Goal: Register for event/course

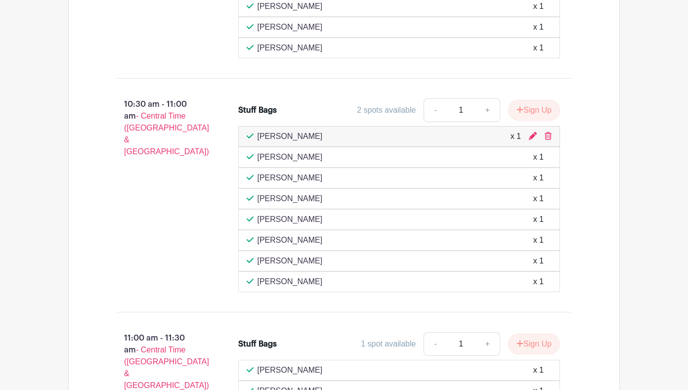
scroll to position [840, 0]
drag, startPoint x: 591, startPoint y: 125, endPoint x: 404, endPoint y: 38, distance: 206.5
click at [551, 132] on icon at bounding box center [548, 136] width 7 height 8
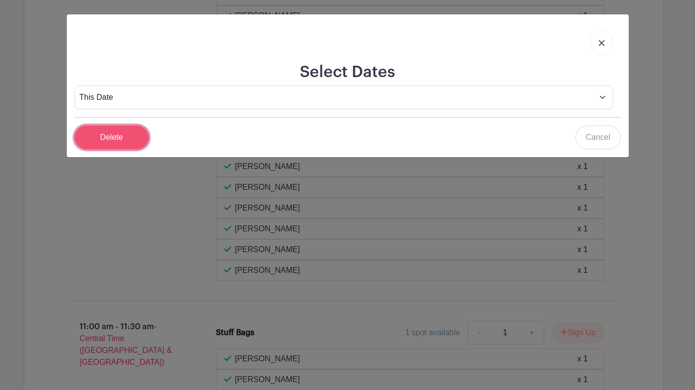
click at [116, 140] on input "Delete" at bounding box center [112, 138] width 74 height 24
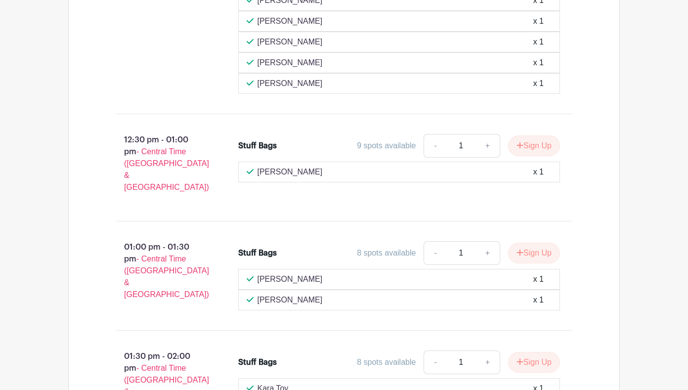
scroll to position [1779, 0]
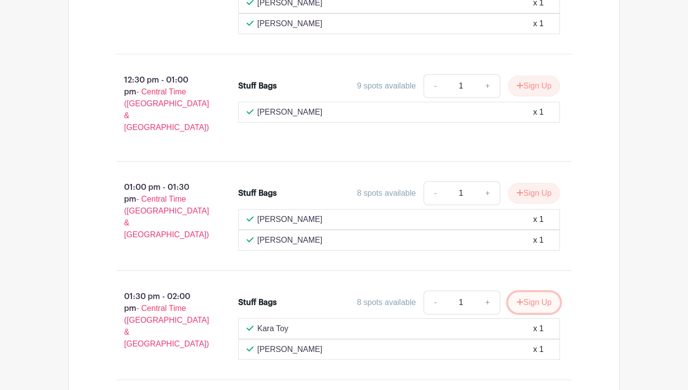
click at [523, 298] on icon "submit" at bounding box center [519, 302] width 7 height 8
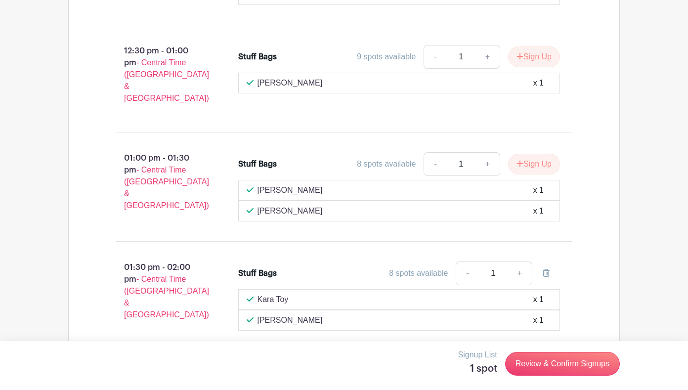
scroll to position [1832, 0]
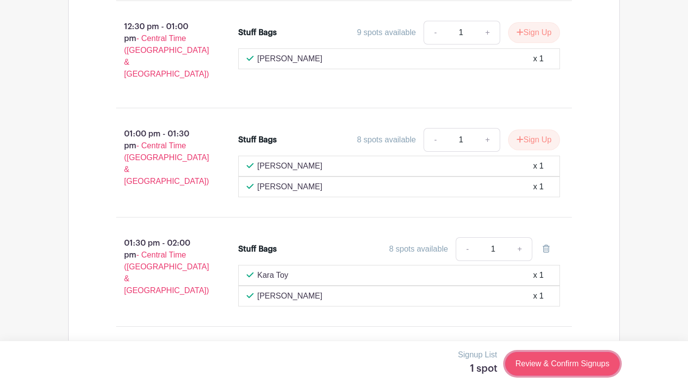
click at [603, 360] on link "Review & Confirm Signups" at bounding box center [562, 364] width 115 height 24
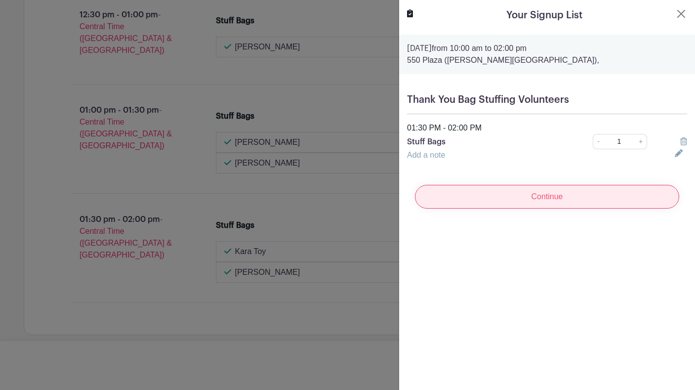
click at [441, 202] on input "Continue" at bounding box center [547, 197] width 264 height 24
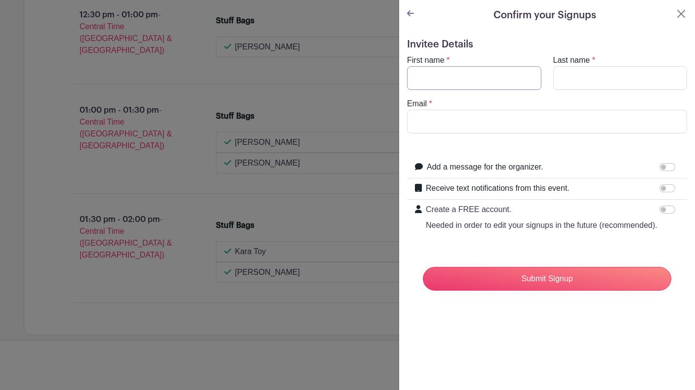
click at [485, 79] on input "First name" at bounding box center [474, 78] width 134 height 24
type input "Manny"
click at [613, 75] on input "Last name" at bounding box center [620, 78] width 134 height 24
type input "Woodward"
click at [483, 125] on input "Email" at bounding box center [547, 122] width 280 height 24
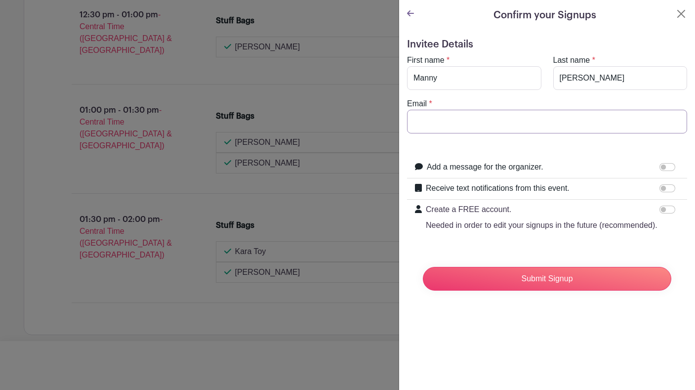
type input "manny.woodward@wholefoods.com"
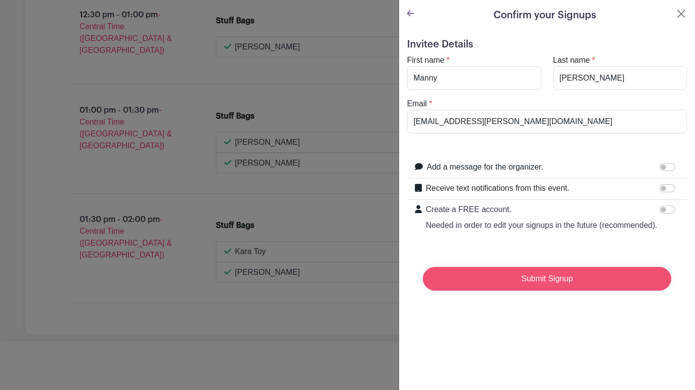
click at [555, 291] on input "Submit Signup" at bounding box center [547, 279] width 249 height 24
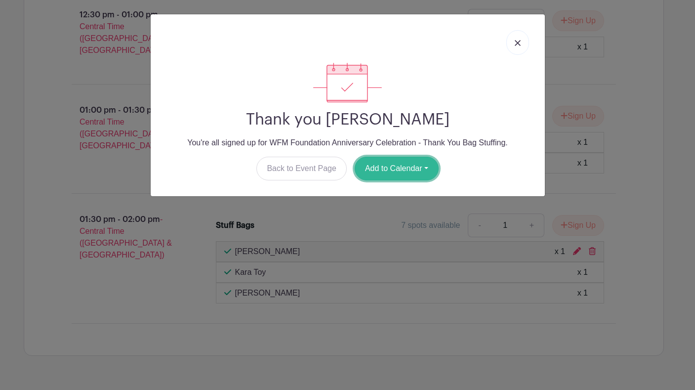
click at [413, 170] on button "Add to Calendar" at bounding box center [397, 169] width 84 height 24
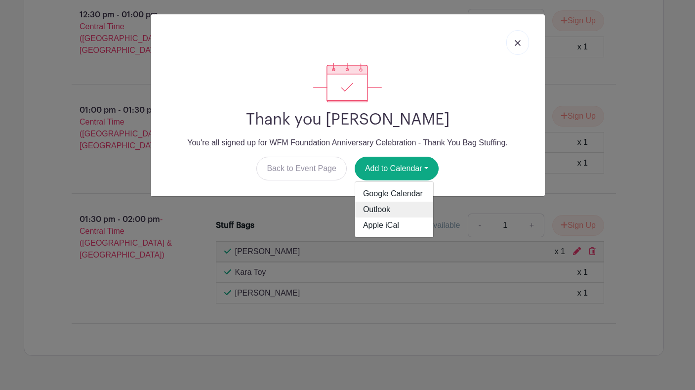
click at [388, 210] on link "Outlook" at bounding box center [394, 210] width 78 height 16
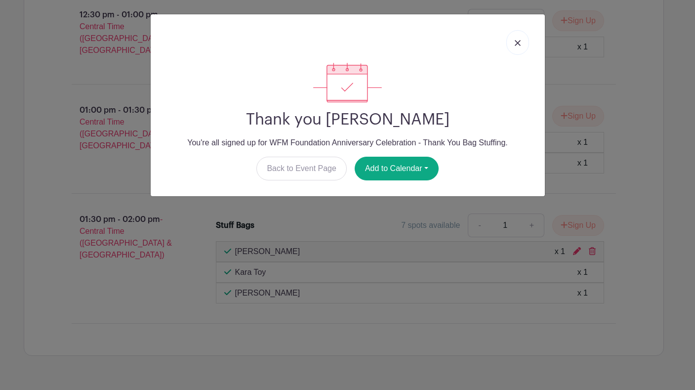
click at [518, 41] on img at bounding box center [518, 43] width 6 height 6
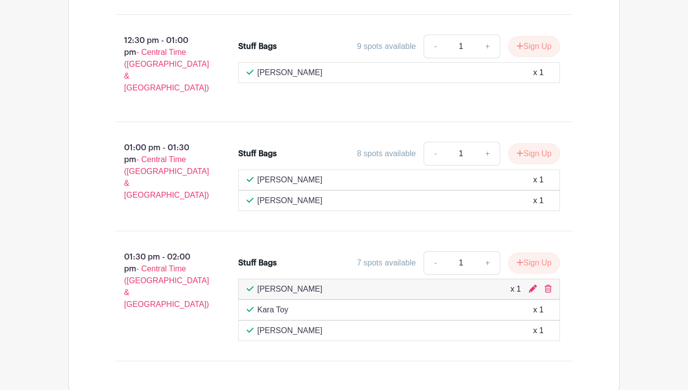
scroll to position [1853, 0]
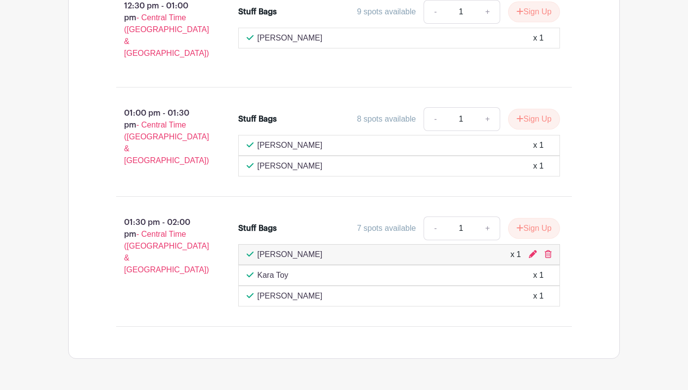
click at [418, 249] on div "[PERSON_NAME] x 1" at bounding box center [399, 255] width 305 height 12
